Goal: Find specific page/section: Find specific page/section

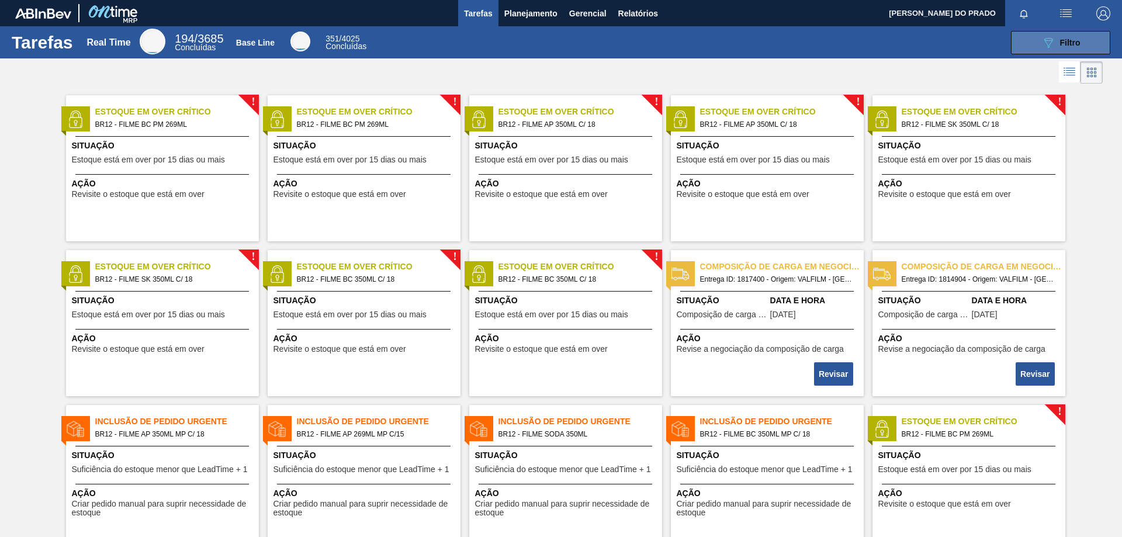
click at [1069, 45] on span "Filtro" at bounding box center [1070, 42] width 20 height 9
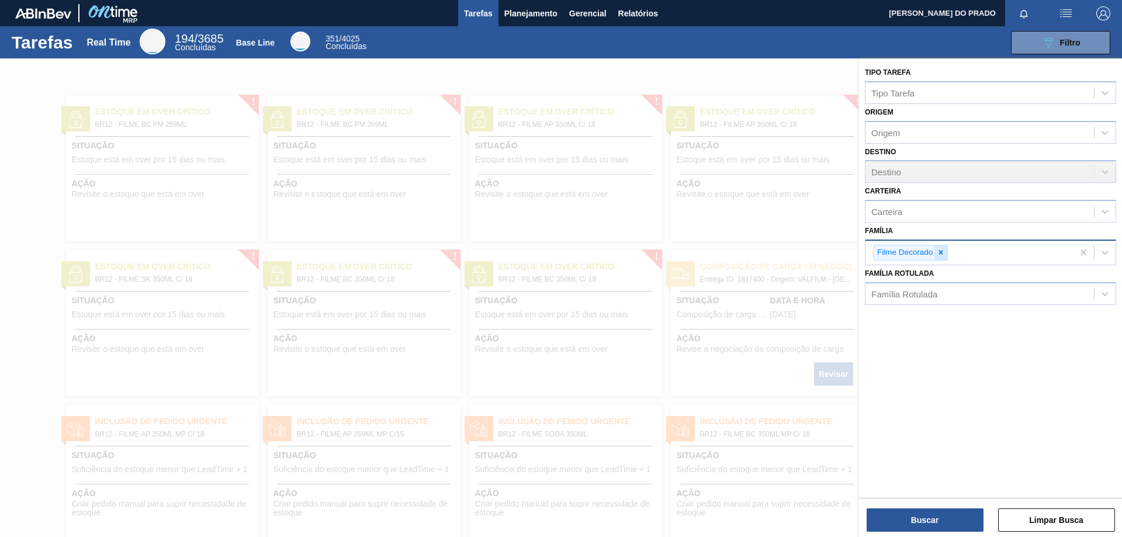
click at [940, 251] on icon at bounding box center [940, 252] width 8 height 8
type input "foil"
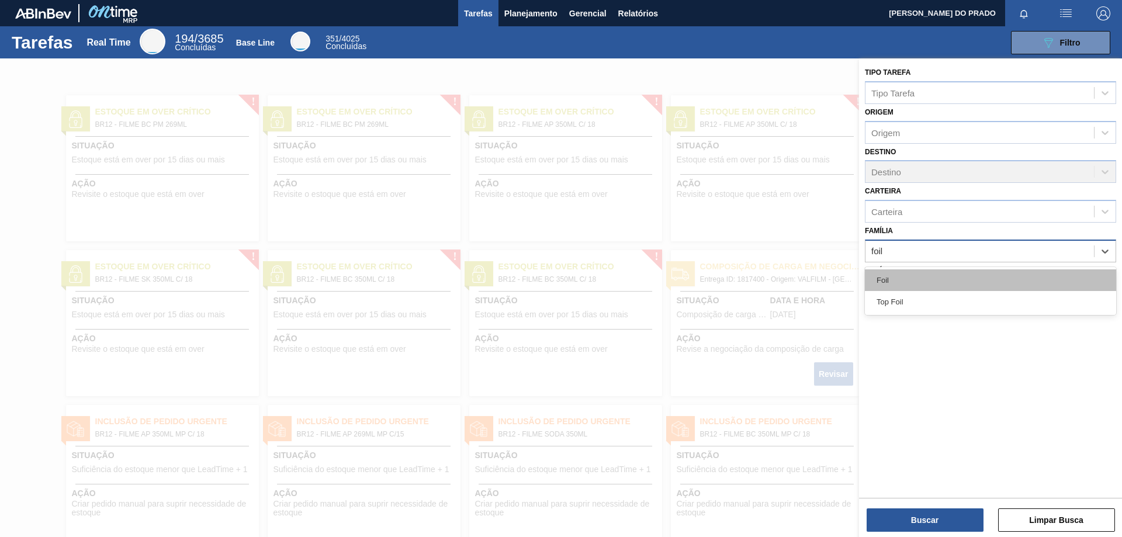
click at [908, 275] on div "Foil" at bounding box center [990, 280] width 251 height 22
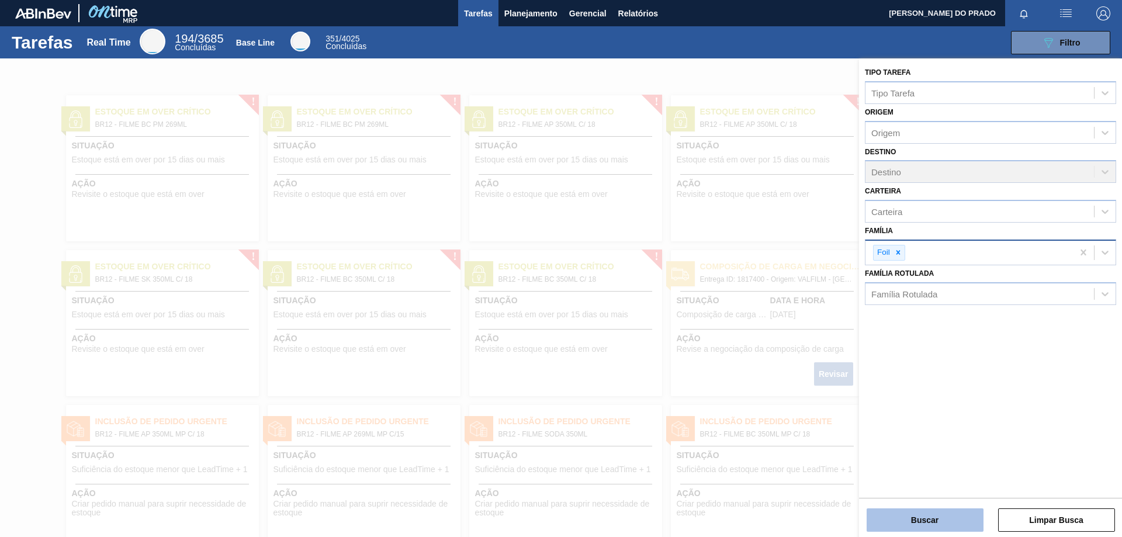
click at [939, 529] on button "Buscar" at bounding box center [924, 519] width 117 height 23
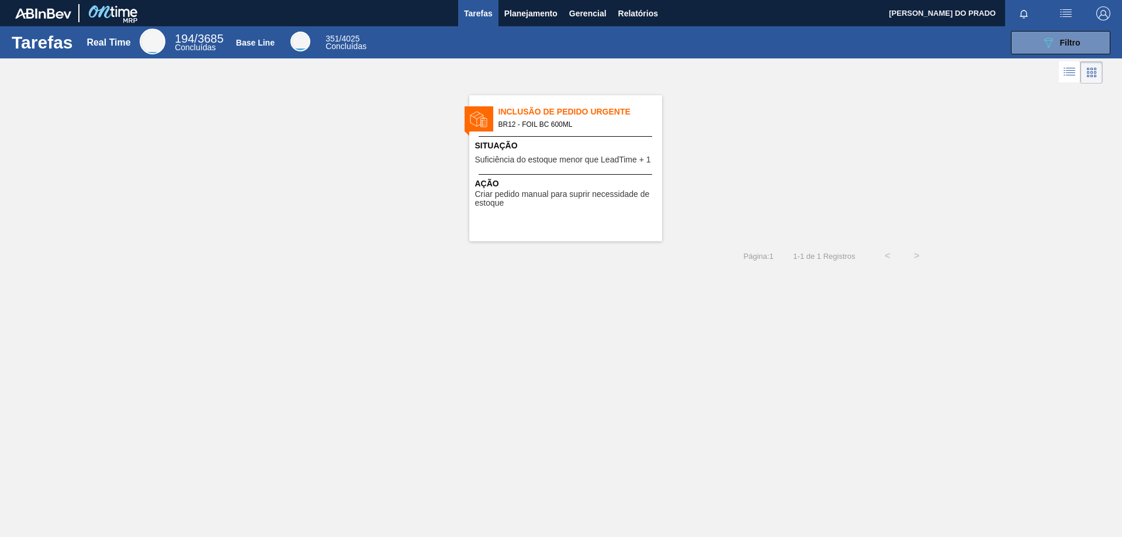
click at [574, 112] on span "Inclusão de Pedido Urgente" at bounding box center [580, 112] width 164 height 12
